Goal: Navigation & Orientation: Find specific page/section

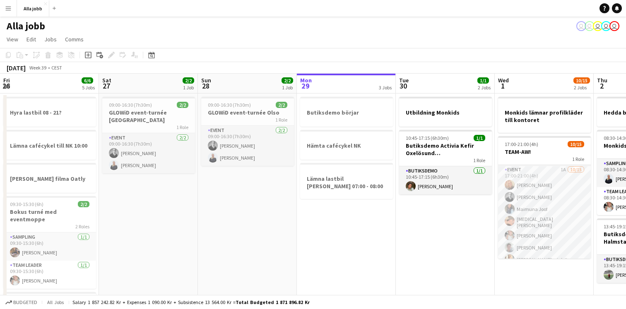
scroll to position [0, 291]
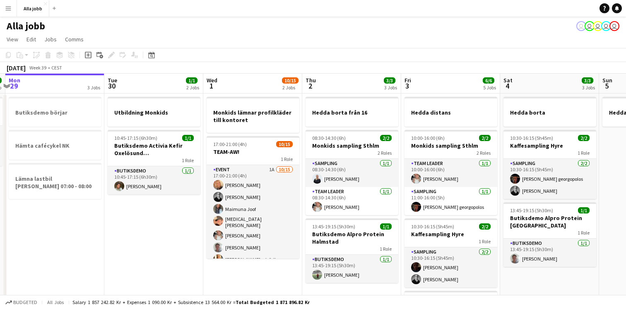
click at [164, 229] on app-date-cell "Utbildning Monkids 10:45-17:15 (6h30m) 1/1 Butiksdemo Activia Kefir Oxelösund (…" at bounding box center [153, 272] width 99 height 356
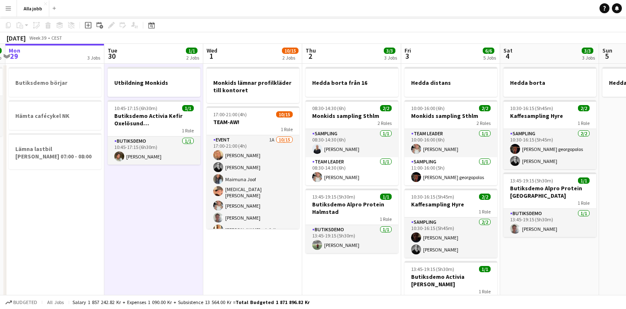
scroll to position [0, 0]
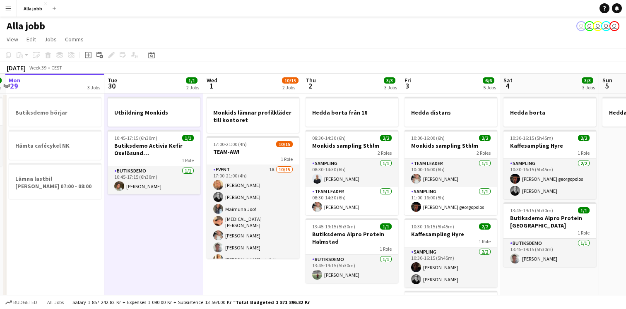
click at [501, 44] on app-page-menu "View Day view expanded Day view collapsed Month view Date picker Jump to [DATE]…" at bounding box center [313, 40] width 626 height 16
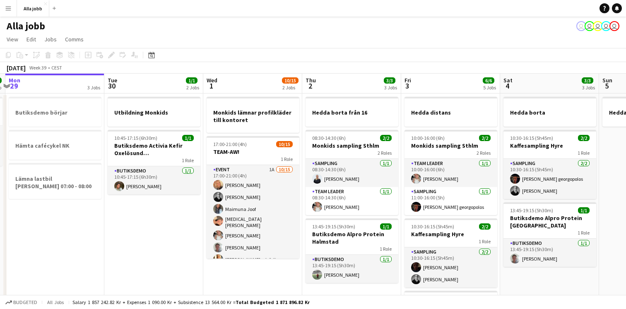
click at [157, 224] on app-date-cell "Utbildning Monkids 10:45-17:15 (6h30m) 1/1 Butiksdemo Activia Kefir Oxelösund (…" at bounding box center [153, 272] width 99 height 356
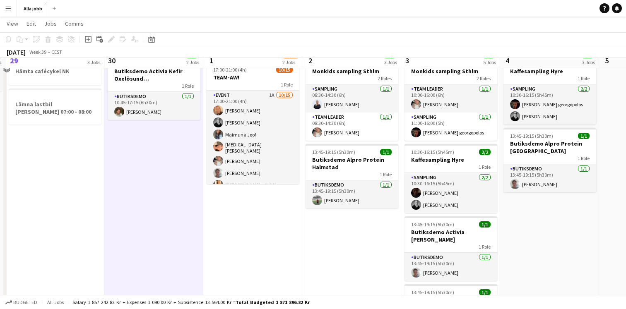
scroll to position [76, 0]
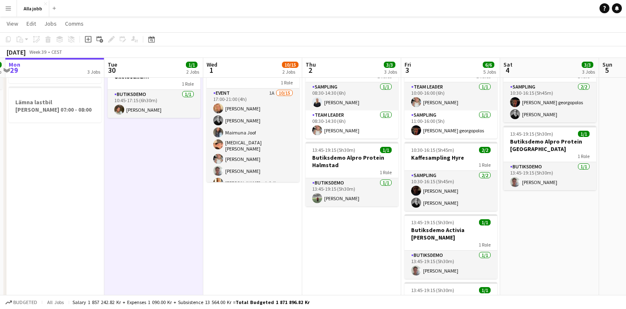
click at [282, 238] on app-date-cell "Monkids lämnar profilkläder till kontoret 17:00-21:00 (4h) 10/15 TEAM-AW! 1 Rol…" at bounding box center [252, 195] width 99 height 356
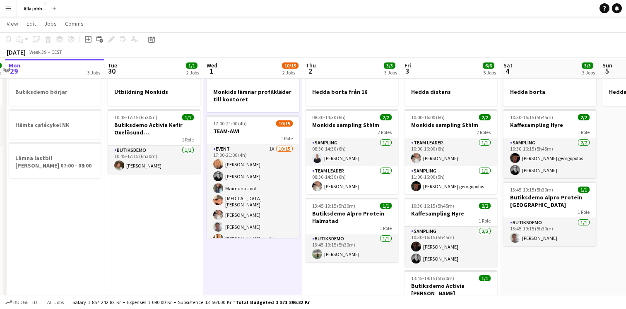
scroll to position [20, 0]
click at [326, 273] on app-date-cell "Hedda borta från 16 08:30-14:30 (6h) 2/2 Monkids sampling Sthlm 2 Roles Samplin…" at bounding box center [351, 250] width 99 height 356
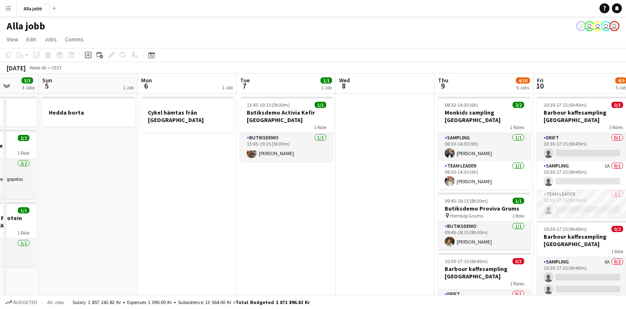
scroll to position [0, 257]
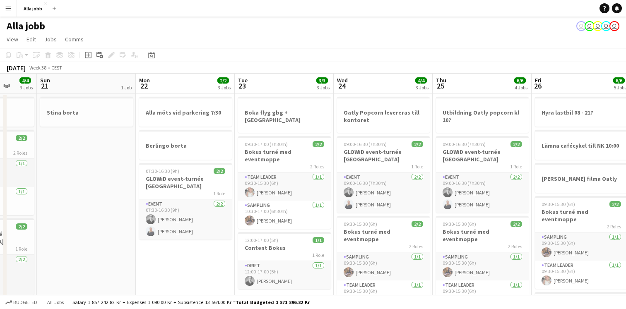
scroll to position [0, 260]
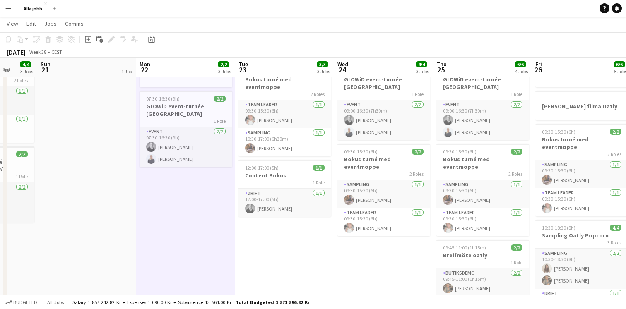
scroll to position [72, 0]
click at [337, 240] on app-date-cell "Oatly Popcorn levereras till kontoret 09:00-16:30 (7h30m) 2/2 GLOWiD event-turn…" at bounding box center [383, 282] width 99 height 524
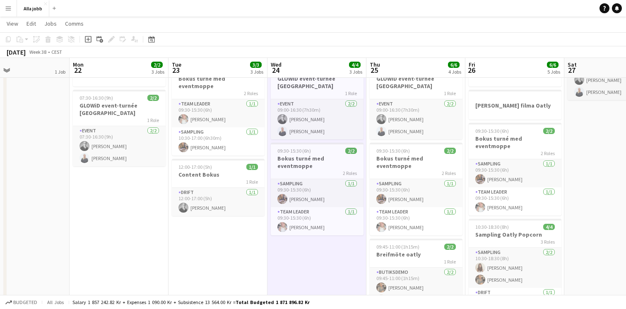
scroll to position [0, 327]
click at [294, 243] on app-date-cell "Oatly Popcorn levereras till kontoret 09:00-16:30 (7h30m) 2/2 GLOWiD event-turn…" at bounding box center [316, 282] width 99 height 524
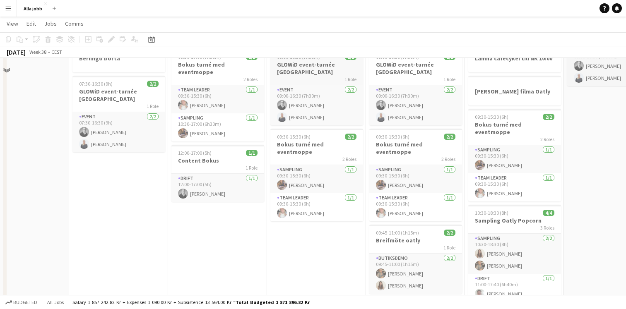
scroll to position [116, 0]
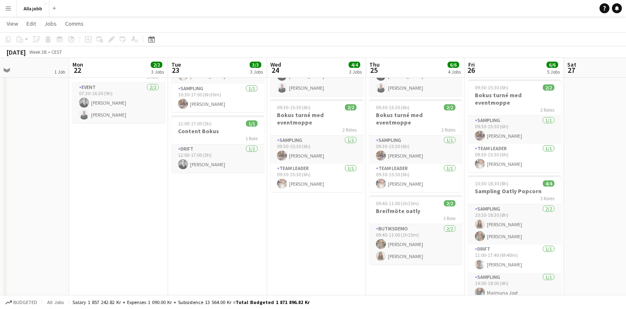
click at [311, 224] on app-date-cell "Oatly Popcorn levereras till kontoret 09:00-16:30 (7h30m) 2/2 GLOWiD event-turn…" at bounding box center [316, 239] width 99 height 524
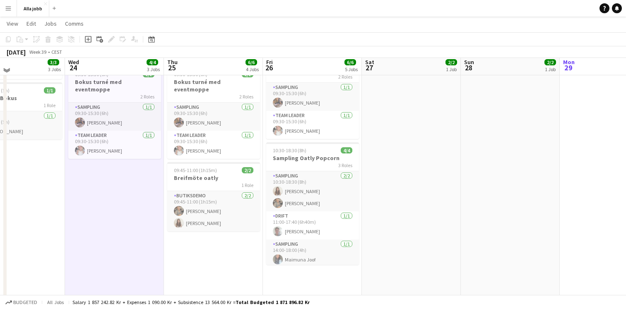
scroll to position [151, 0]
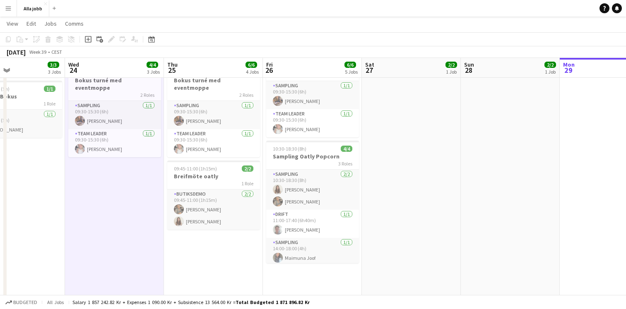
click at [327, 257] on app-date-cell "Hyra lastbil 08 - 21? Lämna cafécykel till NK 10:00 [PERSON_NAME] filma Oatly 0…" at bounding box center [312, 204] width 99 height 524
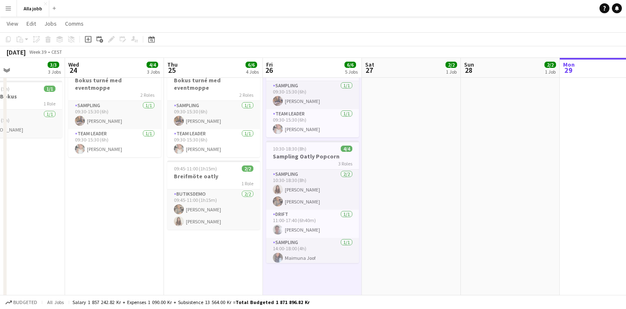
click at [236, 227] on app-date-cell "Utbildning Oatly popcorn kl 10? 09:00-16:30 (7h30m) 2/2 GLOWiD event-turnée [GE…" at bounding box center [213, 204] width 99 height 524
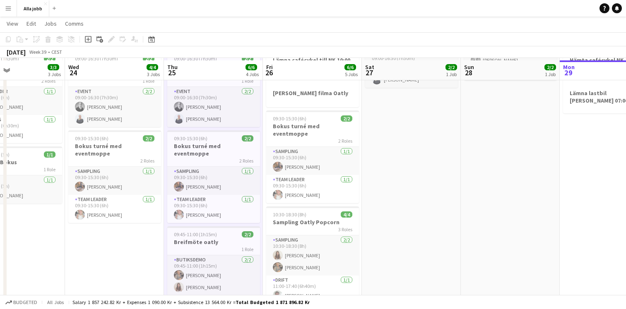
scroll to position [82, 0]
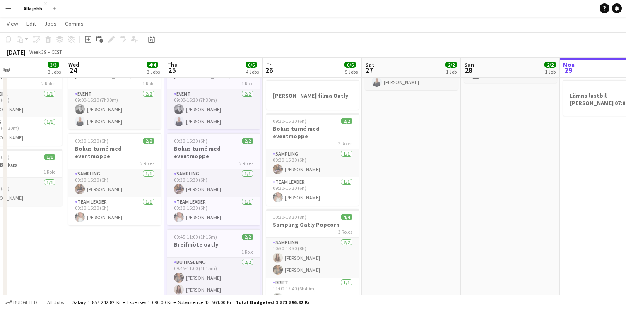
click at [412, 142] on app-date-cell "09:00-16:30 (7h30m) 2/2 GLOWiD event-turnée [GEOGRAPHIC_DATA] 1 Role Event [DAT…" at bounding box center [411, 272] width 99 height 524
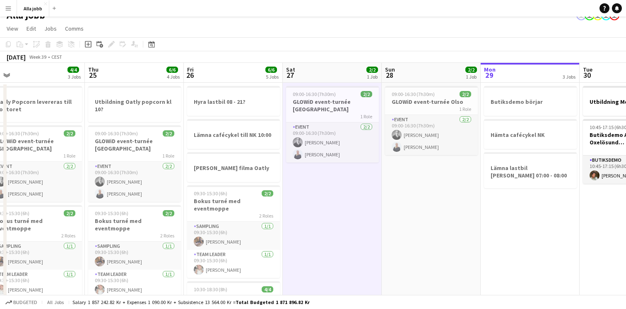
scroll to position [0, 212]
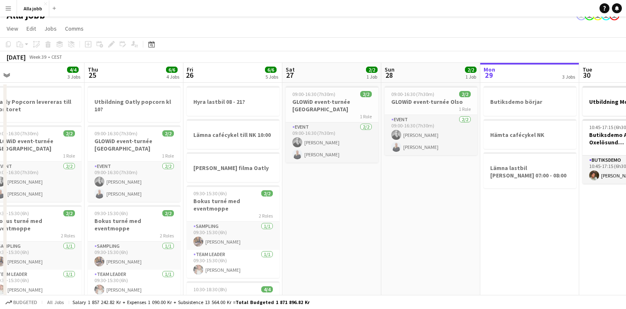
click at [231, 66] on app-board-header-date "Fri 26 6/6 5 Jobs" at bounding box center [232, 73] width 99 height 20
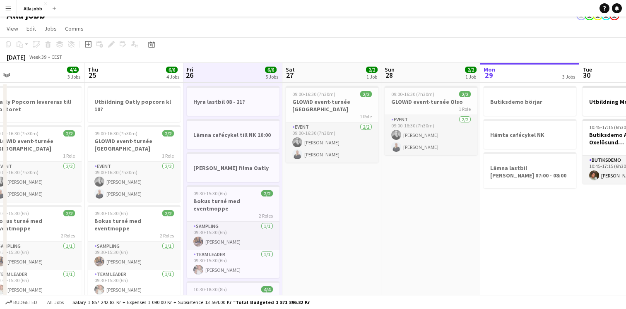
scroll to position [0, 213]
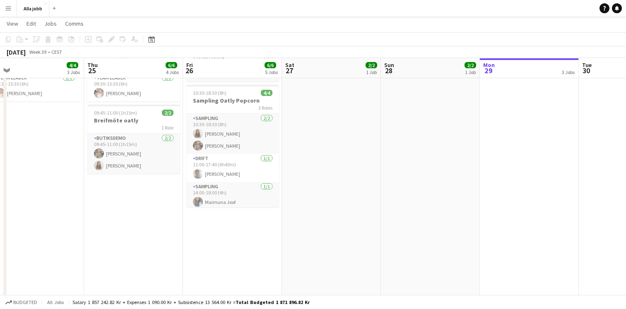
scroll to position [207, 0]
click at [224, 220] on app-date-cell "Hyra lastbil 08 - 21? Lämna cafécykel till NK 10:00 [PERSON_NAME] filma Oatly 0…" at bounding box center [232, 148] width 99 height 524
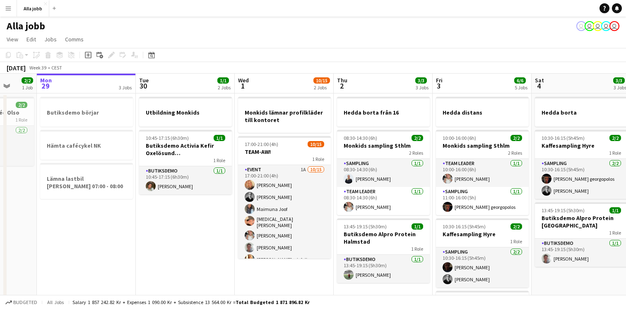
scroll to position [0, 359]
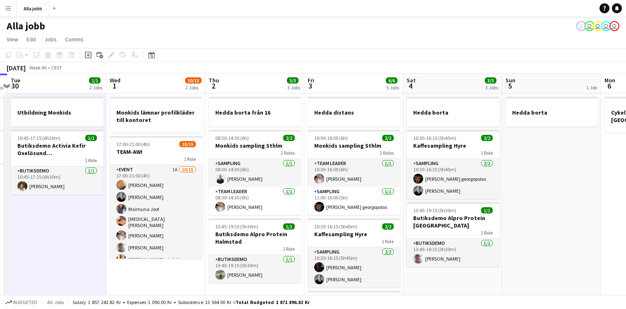
scroll to position [0, 290]
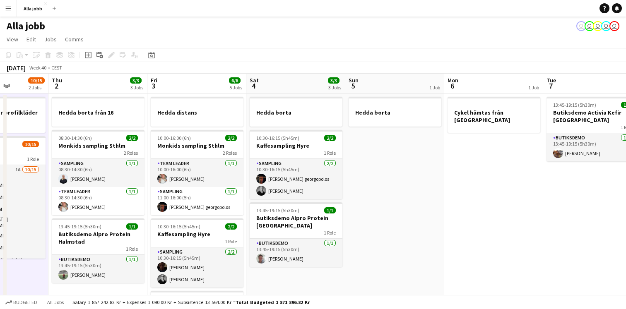
scroll to position [0, 249]
